Goal: Entertainment & Leisure: Consume media (video, audio)

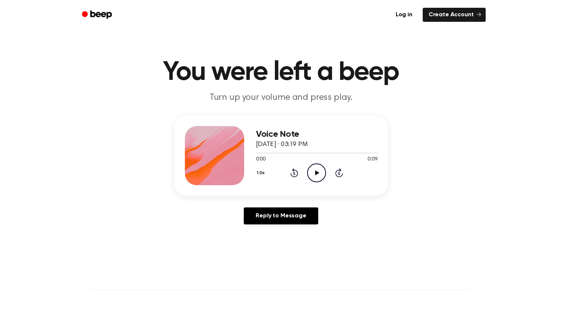
click at [309, 174] on icon "Play Audio" at bounding box center [316, 173] width 19 height 19
click at [315, 175] on icon "Pause Audio" at bounding box center [316, 173] width 19 height 19
click at [312, 170] on icon "Play Audio" at bounding box center [316, 173] width 19 height 19
click at [319, 176] on icon "Play Audio" at bounding box center [316, 173] width 19 height 19
click at [271, 218] on link "Reply to Message" at bounding box center [281, 216] width 74 height 17
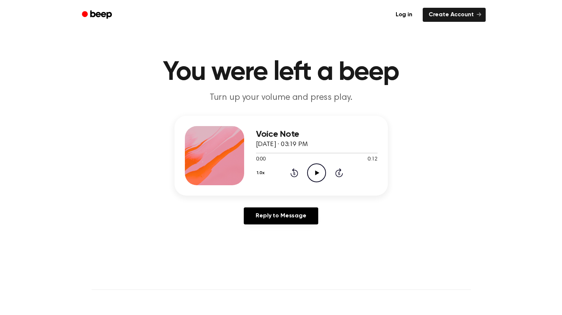
click at [310, 167] on icon "Play Audio" at bounding box center [316, 173] width 19 height 19
click at [314, 175] on icon "Play Audio" at bounding box center [316, 173] width 19 height 19
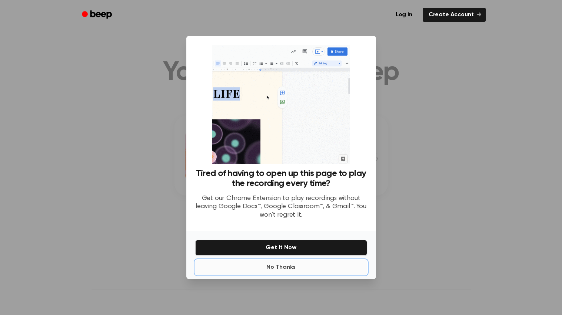
click at [289, 266] on button "No Thanks" at bounding box center [281, 267] width 172 height 15
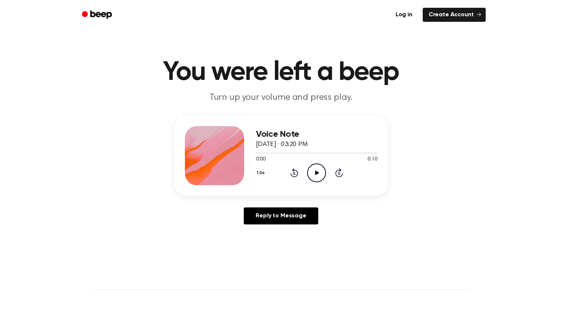
click at [314, 167] on icon "Play Audio" at bounding box center [316, 173] width 19 height 19
click at [308, 173] on icon "Play Audio" at bounding box center [316, 173] width 19 height 19
click at [311, 173] on icon "Pause Audio" at bounding box center [316, 173] width 19 height 19
click at [313, 167] on icon "Play Audio" at bounding box center [316, 173] width 19 height 19
click at [311, 165] on circle at bounding box center [316, 173] width 18 height 18
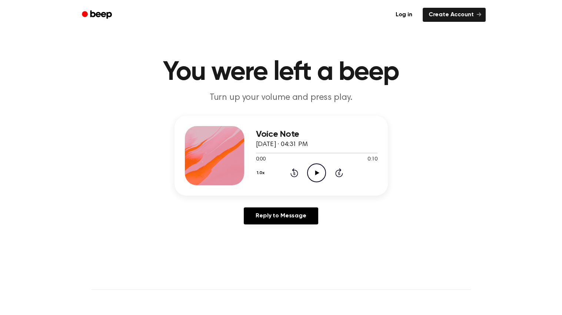
click at [312, 162] on div "0:00 0:10" at bounding box center [316, 160] width 121 height 8
click at [319, 172] on icon "Play Audio" at bounding box center [316, 173] width 19 height 19
click at [313, 181] on circle at bounding box center [316, 173] width 18 height 18
click at [321, 177] on icon "Play Audio" at bounding box center [316, 173] width 19 height 19
click at [315, 176] on icon "Play Audio" at bounding box center [316, 173] width 19 height 19
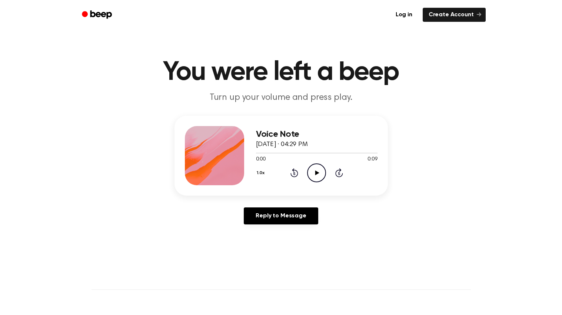
click at [310, 174] on icon "Play Audio" at bounding box center [316, 173] width 19 height 19
click at [313, 174] on icon "Play Audio" at bounding box center [316, 173] width 19 height 19
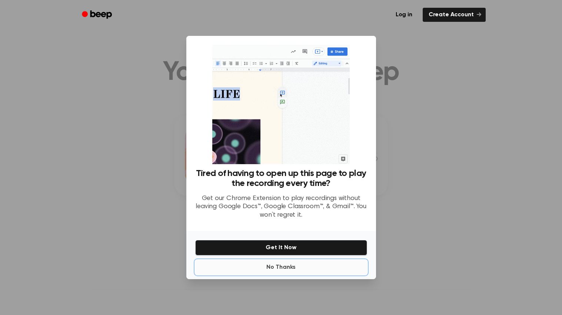
click at [289, 265] on button "No Thanks" at bounding box center [281, 267] width 172 height 15
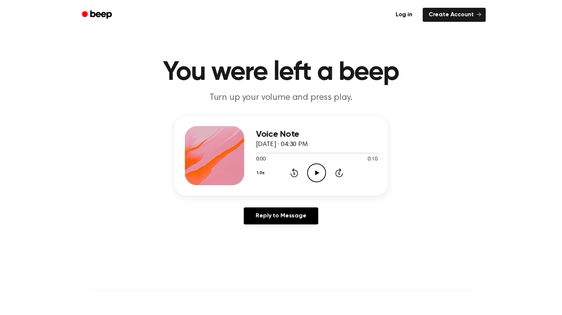
click at [316, 164] on circle at bounding box center [316, 173] width 18 height 18
click at [308, 176] on circle at bounding box center [316, 173] width 18 height 18
click at [317, 167] on icon "Play Audio" at bounding box center [316, 173] width 19 height 19
click at [310, 166] on circle at bounding box center [316, 173] width 18 height 18
click at [312, 176] on icon "Play Audio" at bounding box center [316, 173] width 19 height 19
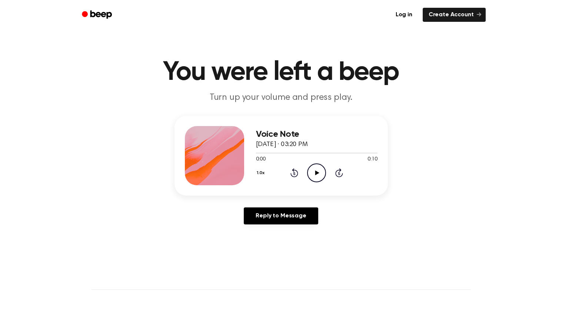
click at [317, 175] on icon "Play Audio" at bounding box center [316, 173] width 19 height 19
click at [315, 169] on icon "Play Audio" at bounding box center [316, 173] width 19 height 19
click at [262, 214] on link "Reply to Message" at bounding box center [281, 216] width 74 height 17
click at [309, 170] on icon "Play Audio" at bounding box center [316, 173] width 19 height 19
click at [314, 176] on icon "Play Audio" at bounding box center [316, 173] width 19 height 19
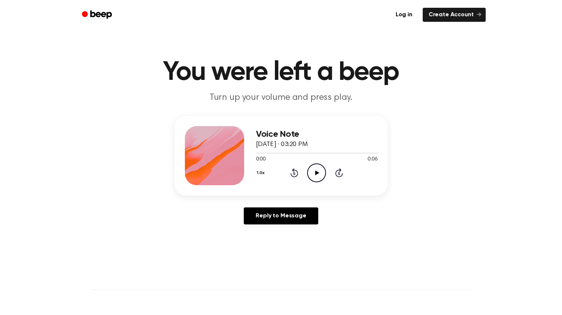
click at [311, 171] on icon "Play Audio" at bounding box center [316, 173] width 19 height 19
click at [319, 177] on icon "Play Audio" at bounding box center [316, 173] width 19 height 19
click at [313, 176] on icon "Pause Audio" at bounding box center [316, 173] width 19 height 19
click at [288, 214] on link "Reply to Message" at bounding box center [281, 216] width 74 height 17
click at [318, 175] on icon "Play Audio" at bounding box center [316, 173] width 19 height 19
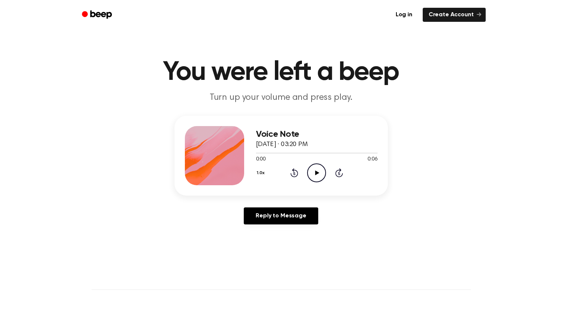
click at [316, 169] on icon "Play Audio" at bounding box center [316, 173] width 19 height 19
click at [316, 169] on icon "Pause Audio" at bounding box center [316, 173] width 19 height 19
click at [316, 169] on icon "Play Audio" at bounding box center [316, 173] width 19 height 19
click at [314, 172] on icon "Play Audio" at bounding box center [316, 173] width 19 height 19
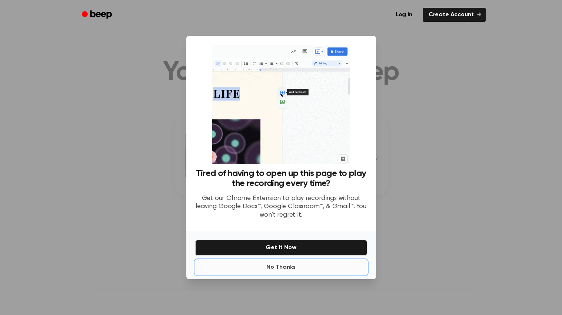
click at [279, 273] on button "No Thanks" at bounding box center [281, 267] width 172 height 15
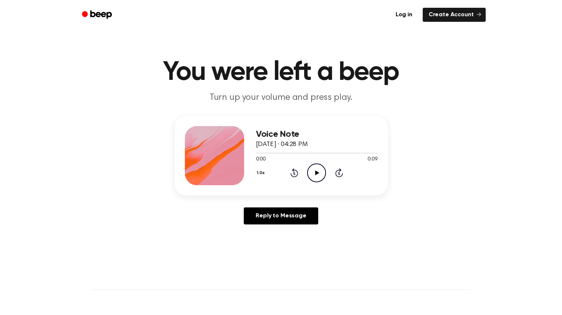
click at [315, 179] on icon "Play Audio" at bounding box center [316, 173] width 19 height 19
click at [316, 175] on icon "Pause Audio" at bounding box center [316, 173] width 19 height 19
click at [311, 168] on icon "Play Audio" at bounding box center [316, 173] width 19 height 19
click at [318, 166] on icon "Play Audio" at bounding box center [316, 173] width 19 height 19
click at [311, 172] on icon "Play Audio" at bounding box center [316, 173] width 19 height 19
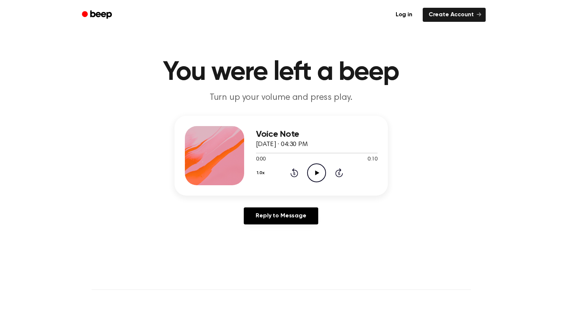
click at [307, 173] on circle at bounding box center [316, 173] width 18 height 18
click at [316, 170] on icon "Play Audio" at bounding box center [316, 173] width 19 height 19
click at [316, 170] on icon "Pause Audio" at bounding box center [316, 173] width 19 height 19
click at [314, 174] on icon "Play Audio" at bounding box center [316, 173] width 19 height 19
click at [320, 170] on icon "Play Audio" at bounding box center [316, 173] width 19 height 19
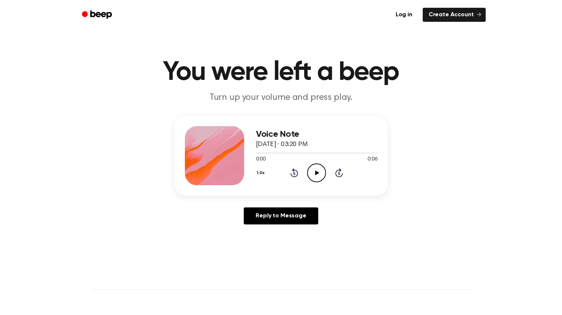
click at [317, 167] on icon "Play Audio" at bounding box center [316, 173] width 19 height 19
click at [314, 171] on icon "Play Audio" at bounding box center [316, 173] width 19 height 19
click at [314, 171] on icon "Pause Audio" at bounding box center [316, 173] width 19 height 19
click at [316, 177] on icon "Play Audio" at bounding box center [316, 173] width 19 height 19
